Goal: Transaction & Acquisition: Download file/media

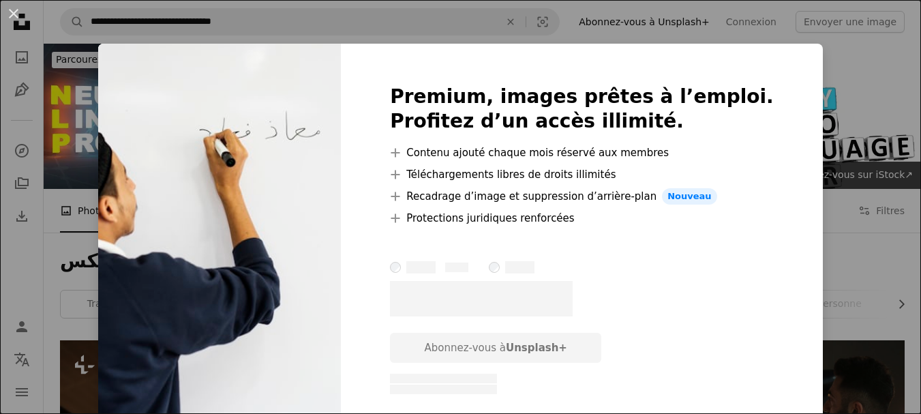
scroll to position [1615, 0]
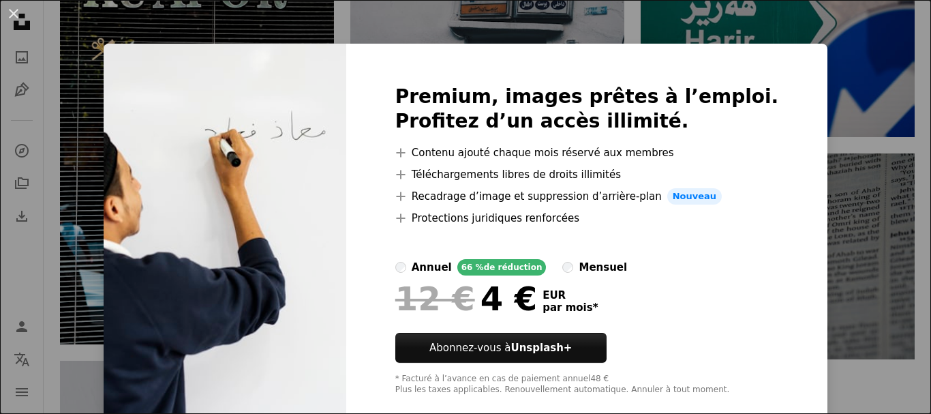
click at [816, 172] on div "An X shape Premium, images prêtes à l’emploi. Profitez d’un accès illimité. A p…" at bounding box center [465, 207] width 931 height 414
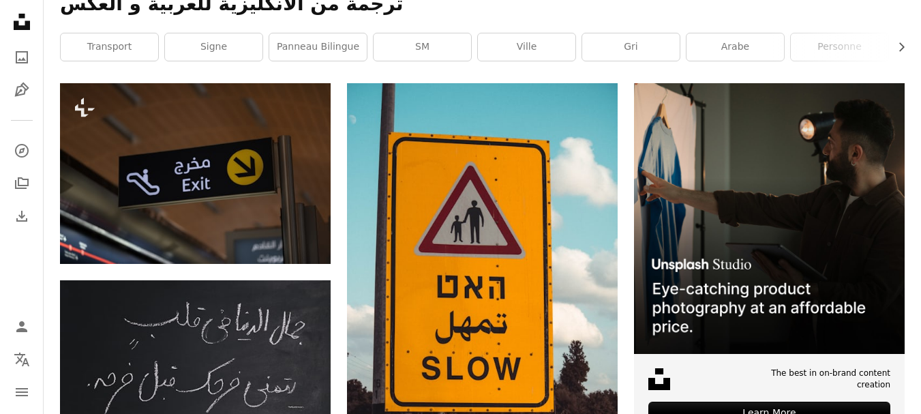
scroll to position [252, 0]
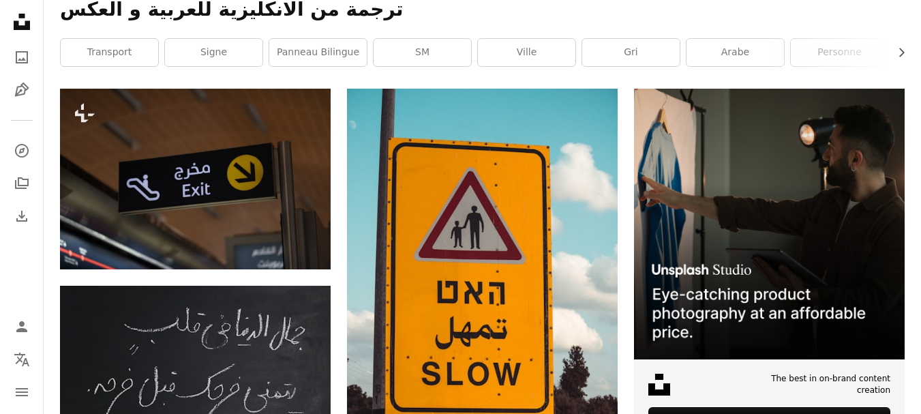
click at [738, 70] on div "ترجمة من الانكليزية للعربية و العكس Chevron right transport signe Panneau bilin…" at bounding box center [482, 35] width 877 height 108
click at [737, 57] on link "Arabe" at bounding box center [734, 52] width 97 height 27
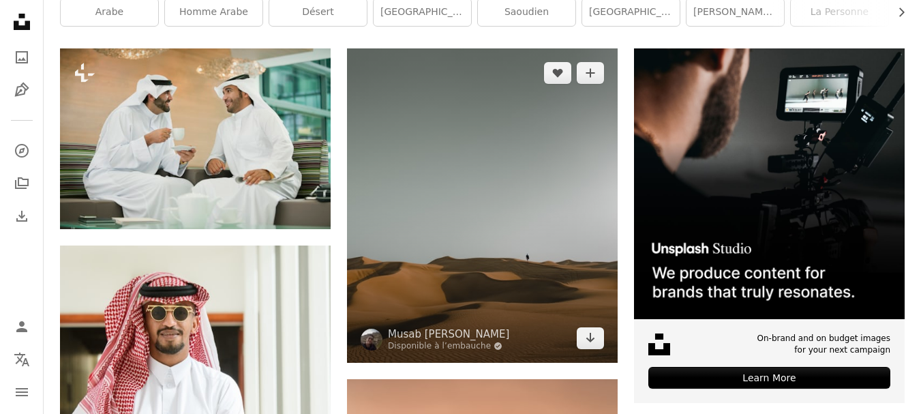
scroll to position [68, 0]
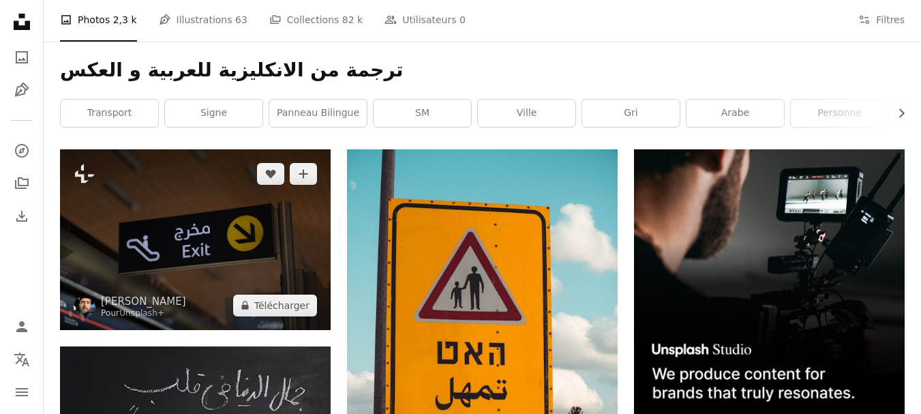
scroll to position [47, 0]
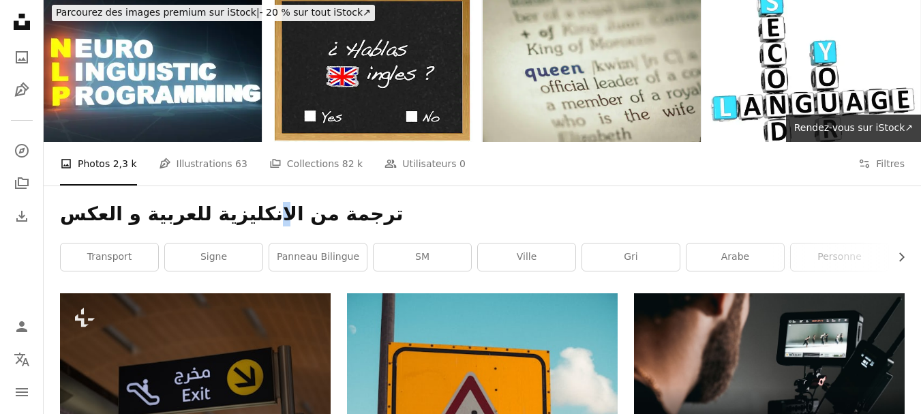
click at [252, 215] on h1 "ترجمة من الانكليزية للعربية و العكس" at bounding box center [482, 214] width 845 height 25
click at [406, 200] on div "ترجمة من الانكليزية للعربية و العكس Chevron right transport signe Panneau bilin…" at bounding box center [482, 239] width 877 height 108
click at [121, 172] on li "A photo Photos 2,3 k" at bounding box center [98, 164] width 77 height 44
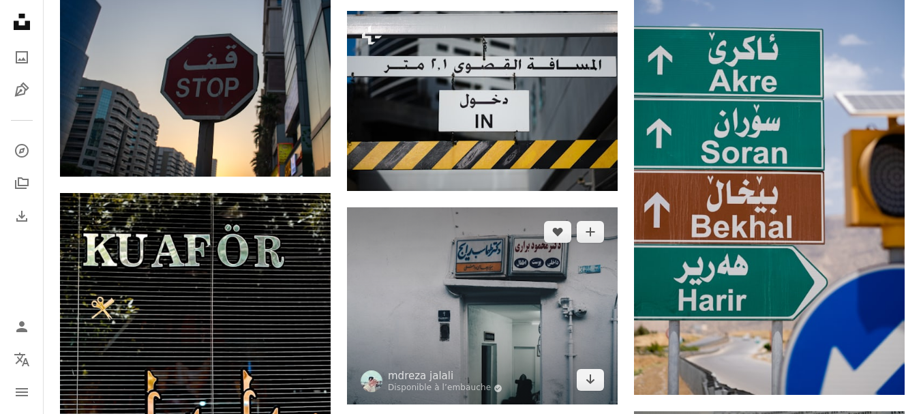
scroll to position [1342, 0]
